Goal: Navigation & Orientation: Find specific page/section

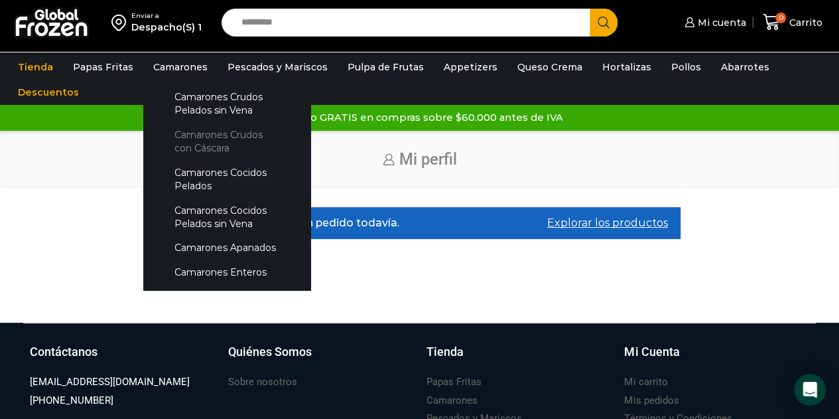
click at [192, 134] on link "Camarones Crudos con Cáscara" at bounding box center [227, 142] width 141 height 38
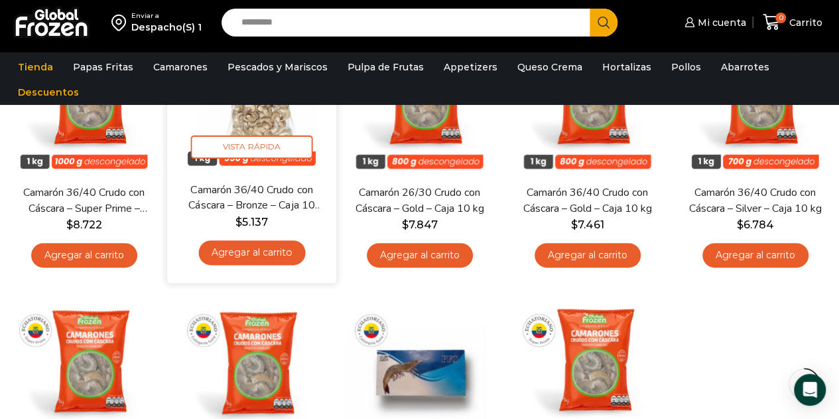
scroll to position [66, 0]
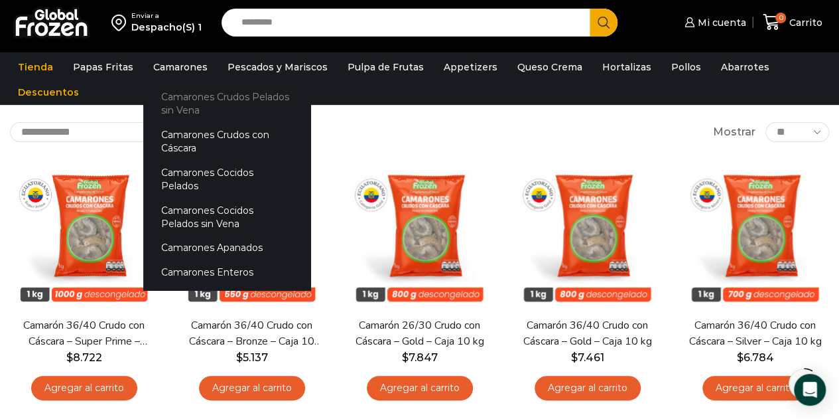
click at [193, 103] on link "Camarones Crudos Pelados sin Vena" at bounding box center [226, 104] width 167 height 38
